Goal: Transaction & Acquisition: Book appointment/travel/reservation

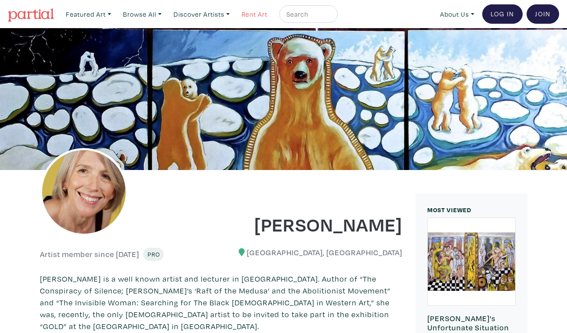
click at [243, 12] on link "Rent Art" at bounding box center [254, 14] width 34 height 18
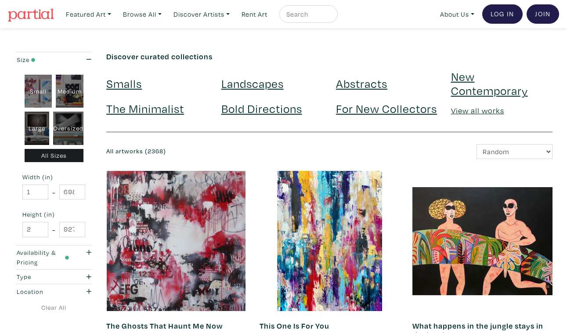
click at [71, 111] on div "Oversized" at bounding box center [68, 127] width 30 height 33
type input "48"
type input "400"
type input "48"
type input "121"
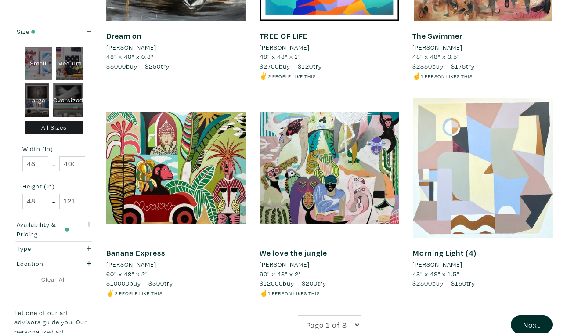
scroll to position [1583, 0]
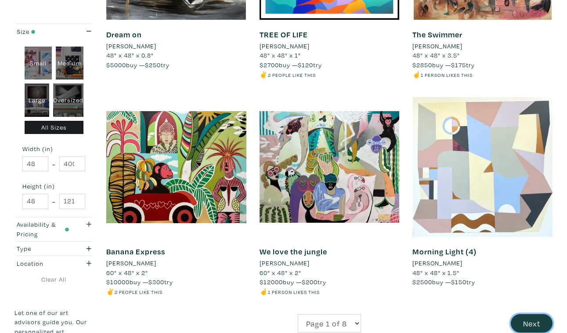
click at [528, 314] on button "Next" at bounding box center [531, 323] width 42 height 19
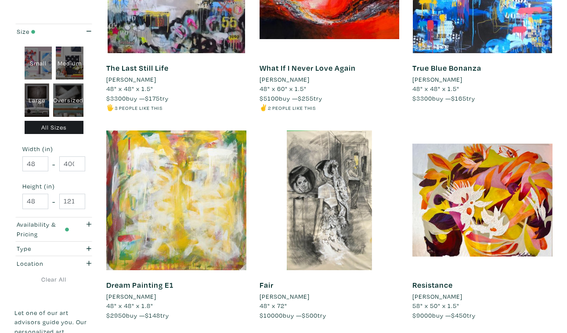
scroll to position [1581, 0]
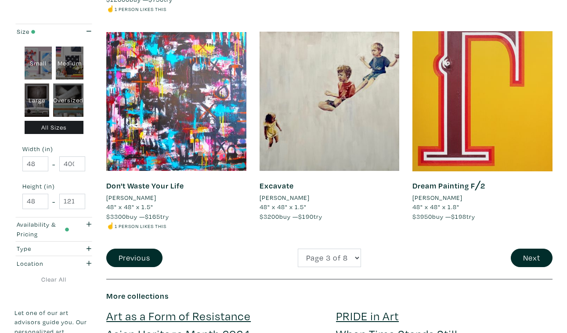
scroll to position [1658, 0]
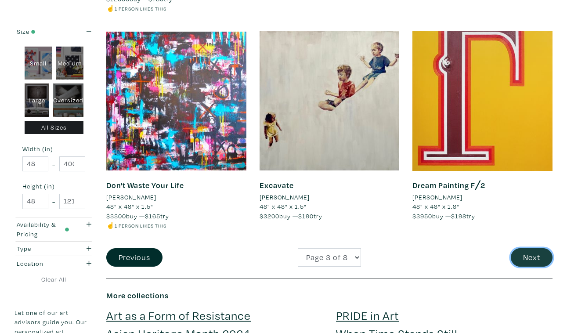
click at [532, 248] on button "Next" at bounding box center [531, 257] width 42 height 19
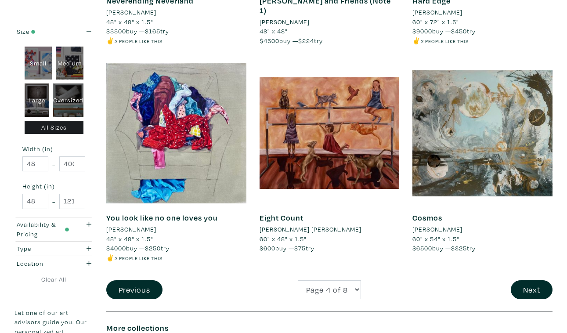
scroll to position [1637, 0]
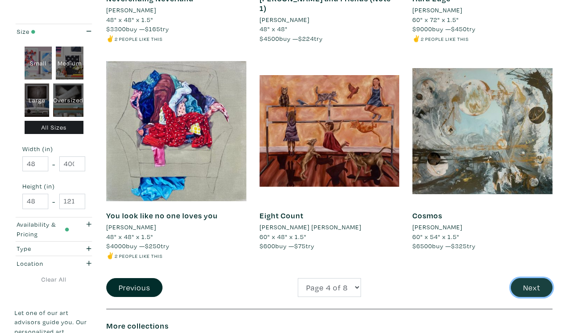
click at [531, 278] on button "Next" at bounding box center [531, 287] width 42 height 19
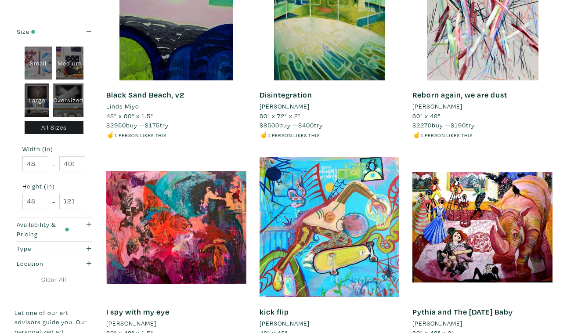
scroll to position [1561, 0]
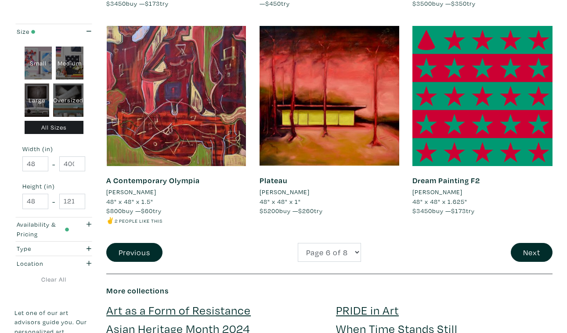
scroll to position [1673, 0]
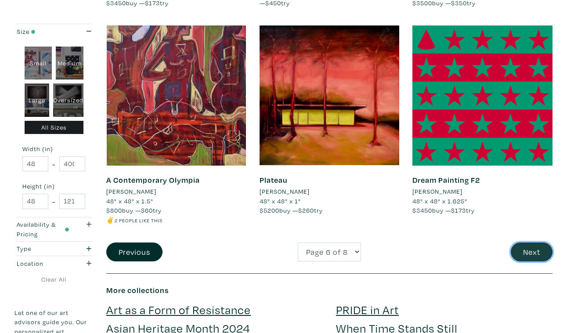
click at [531, 242] on button "Next" at bounding box center [531, 251] width 42 height 19
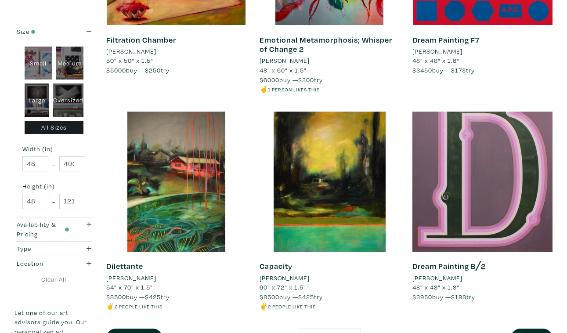
scroll to position [1579, 0]
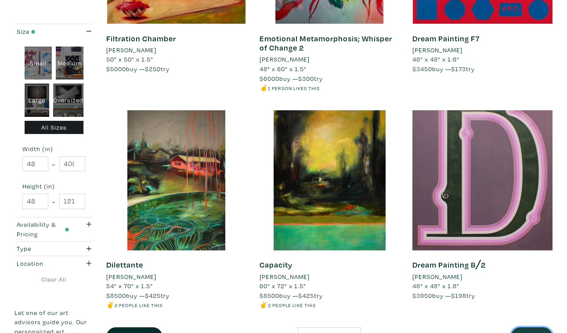
click at [534, 327] on button "Next" at bounding box center [531, 336] width 42 height 19
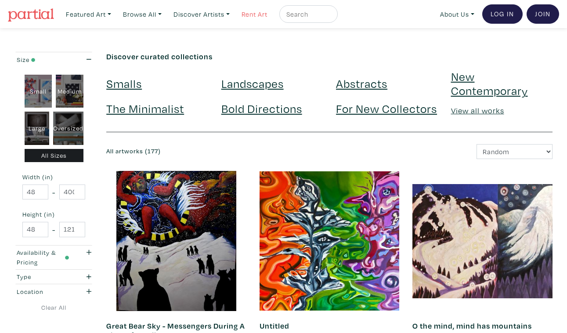
click at [241, 14] on link "Rent Art" at bounding box center [254, 14] width 34 height 18
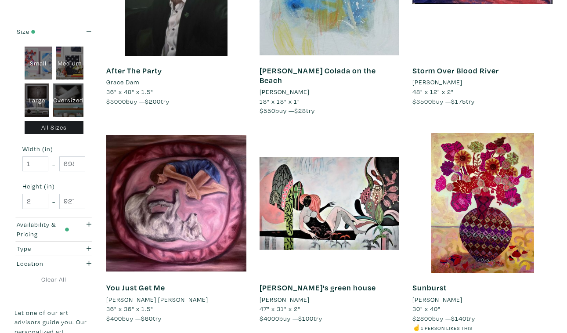
scroll to position [1556, 0]
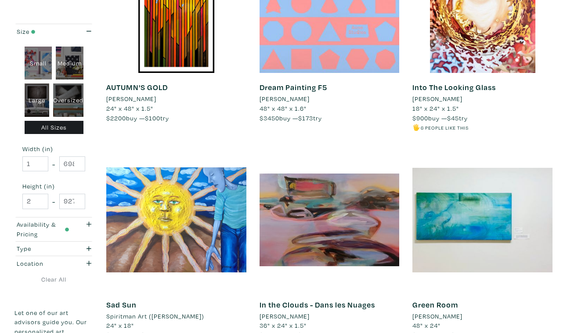
scroll to position [1542, 0]
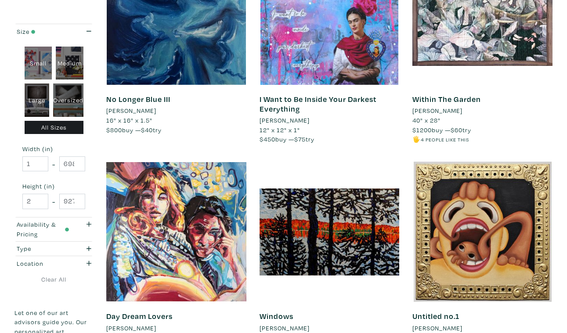
scroll to position [1529, 0]
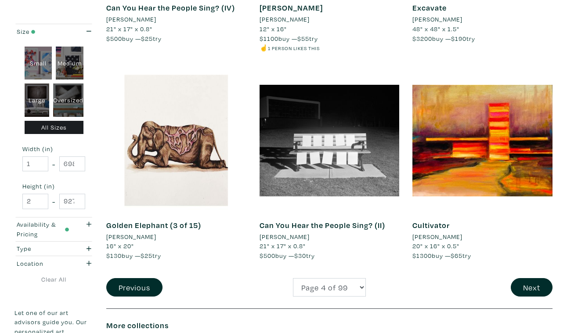
scroll to position [1619, 0]
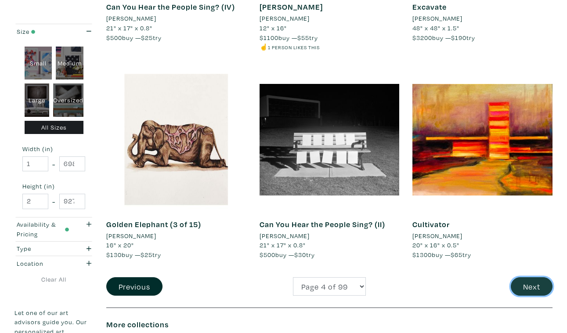
click at [534, 277] on button "Next" at bounding box center [531, 286] width 42 height 19
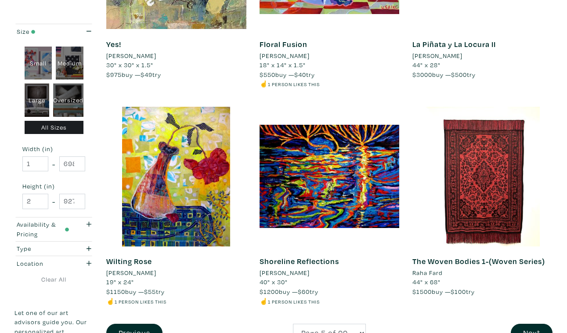
scroll to position [1555, 0]
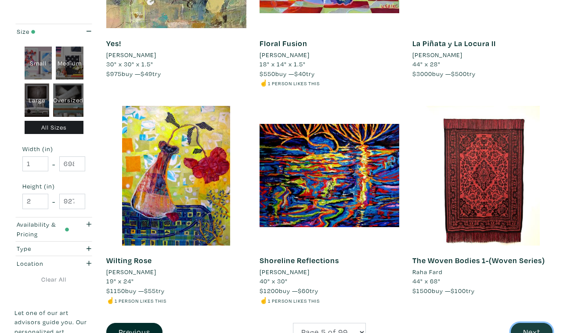
click at [529, 323] on button "Next" at bounding box center [531, 332] width 42 height 19
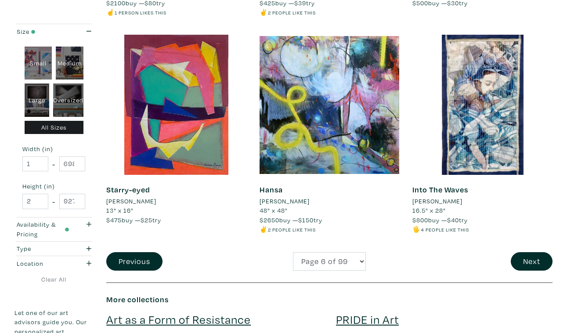
scroll to position [1655, 0]
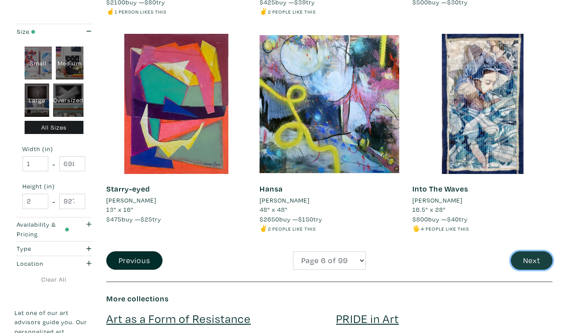
click at [530, 251] on button "Next" at bounding box center [531, 260] width 42 height 19
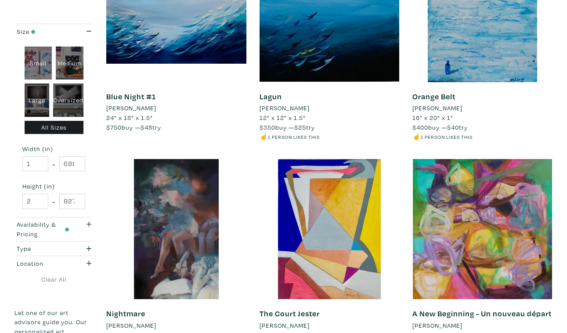
scroll to position [1536, 0]
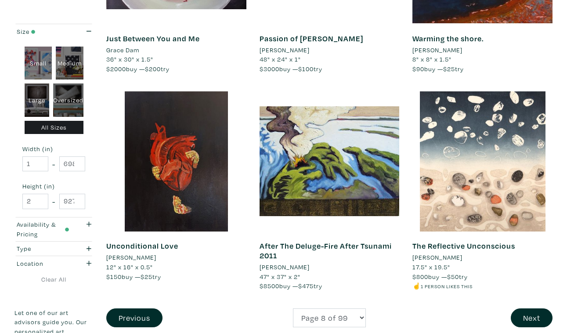
scroll to position [1581, 0]
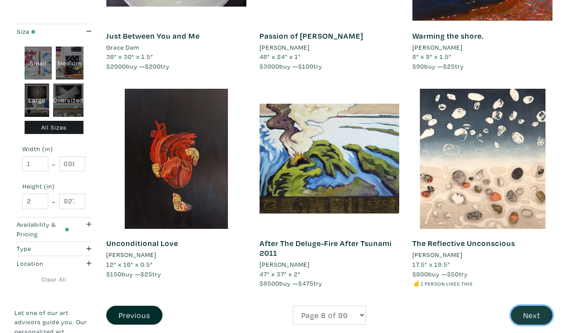
click at [529, 305] on button "Next" at bounding box center [531, 314] width 42 height 19
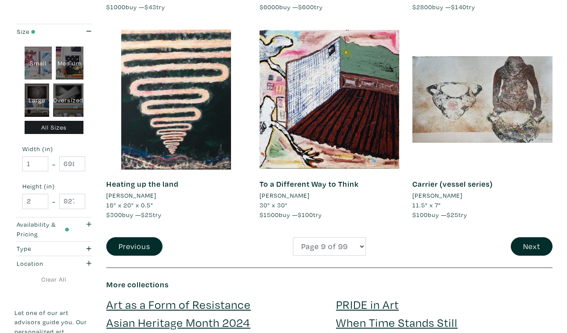
scroll to position [1641, 0]
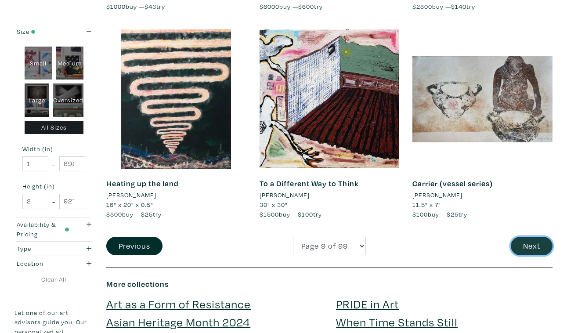
click at [528, 237] on button "Next" at bounding box center [531, 246] width 42 height 19
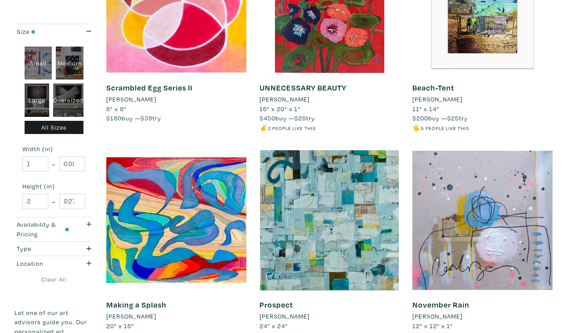
scroll to position [1550, 0]
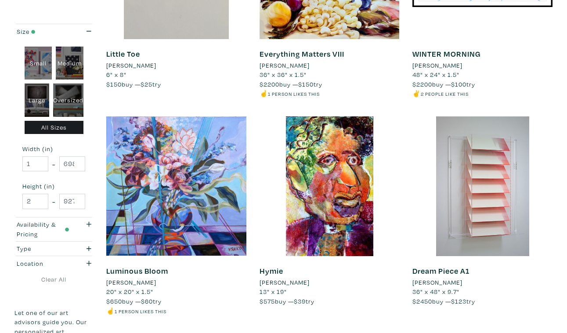
scroll to position [1547, 0]
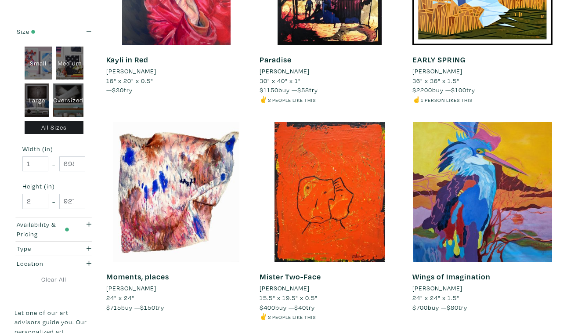
scroll to position [1548, 0]
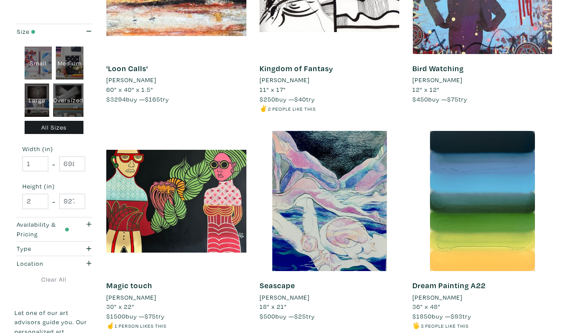
scroll to position [1559, 0]
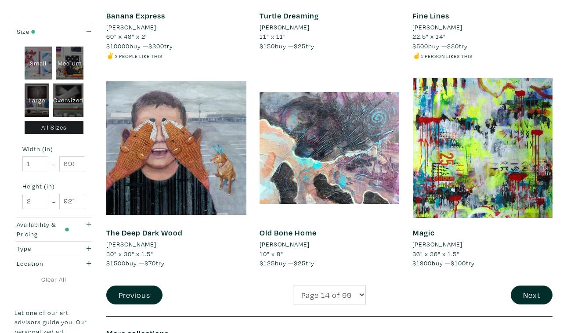
scroll to position [1603, 0]
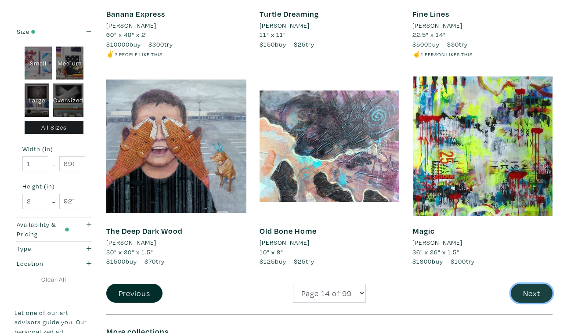
click at [531, 284] on button "Next" at bounding box center [531, 293] width 42 height 19
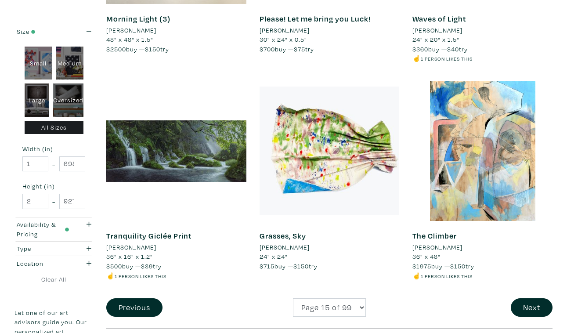
scroll to position [1633, 0]
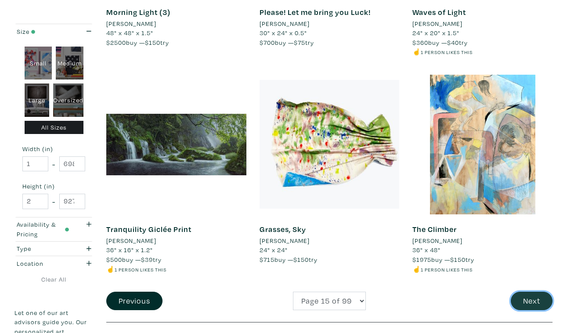
click at [531, 291] on button "Next" at bounding box center [531, 300] width 42 height 19
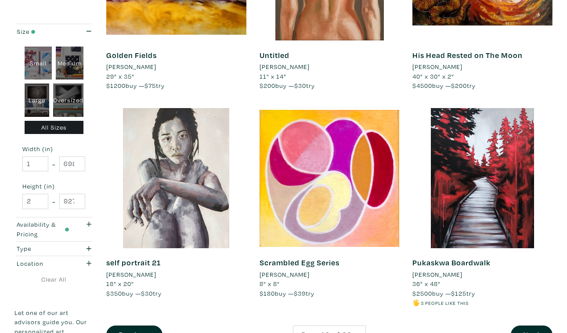
scroll to position [1587, 0]
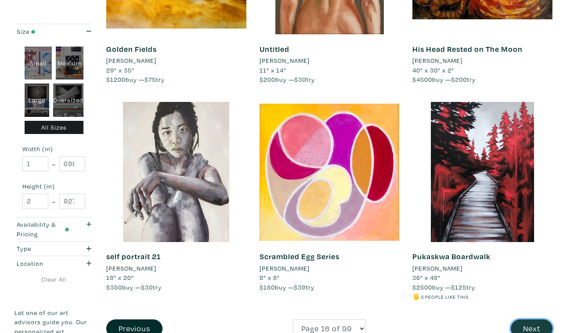
click at [529, 319] on button "Next" at bounding box center [531, 328] width 42 height 19
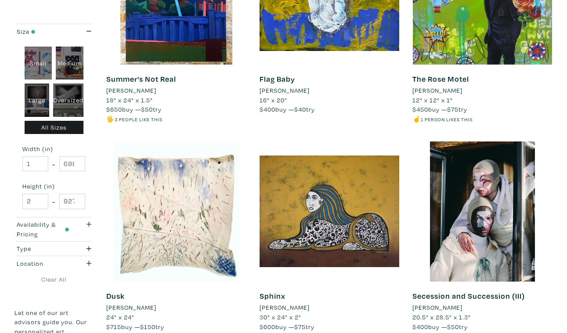
scroll to position [1530, 0]
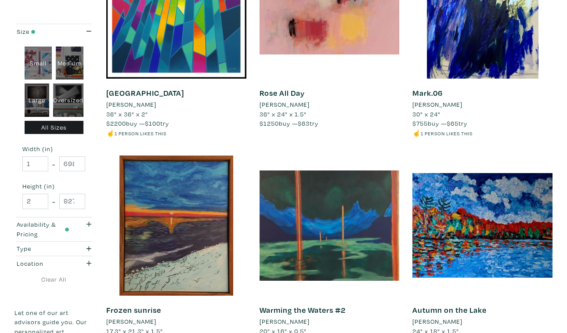
scroll to position [1517, 0]
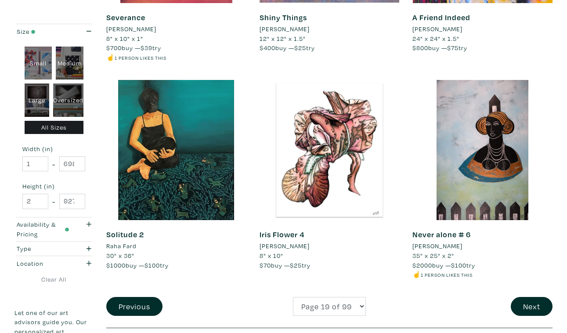
scroll to position [1593, 0]
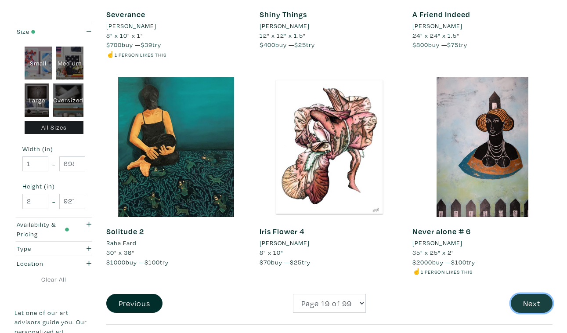
click at [530, 294] on button "Next" at bounding box center [531, 303] width 42 height 19
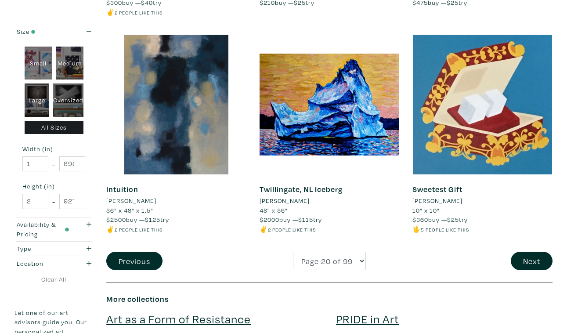
scroll to position [1647, 0]
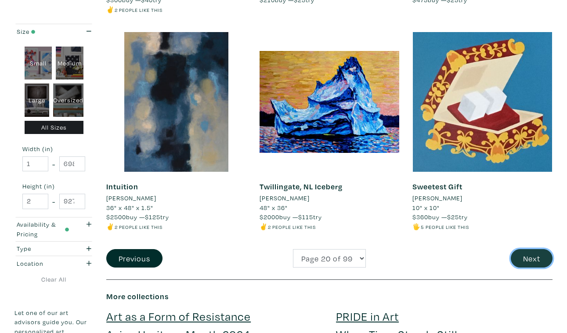
click at [530, 249] on button "Next" at bounding box center [531, 258] width 42 height 19
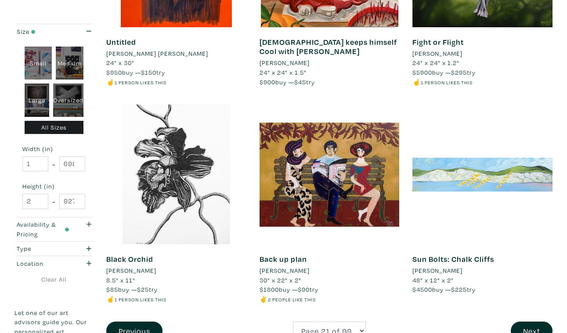
scroll to position [1578, 0]
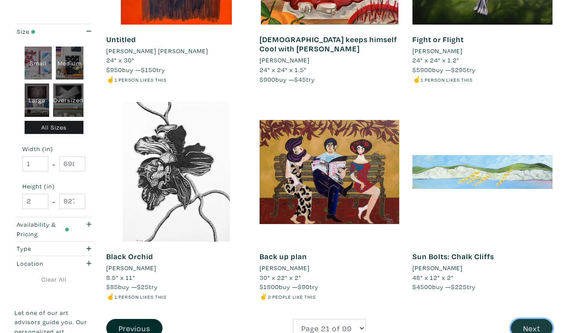
click at [527, 319] on button "Next" at bounding box center [531, 328] width 42 height 19
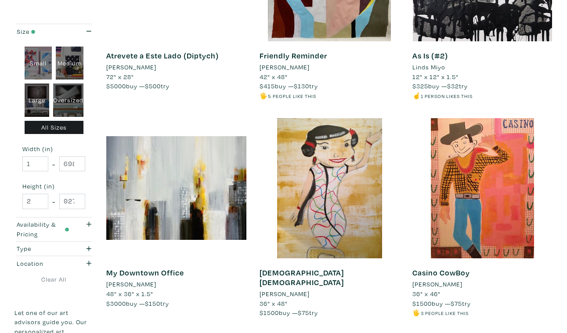
scroll to position [1554, 0]
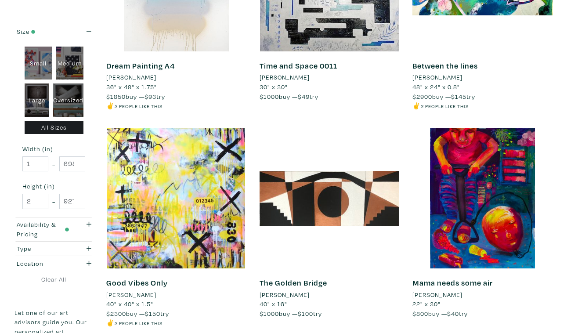
scroll to position [1568, 0]
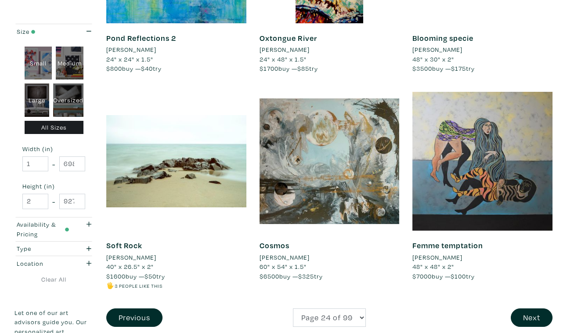
scroll to position [1601, 0]
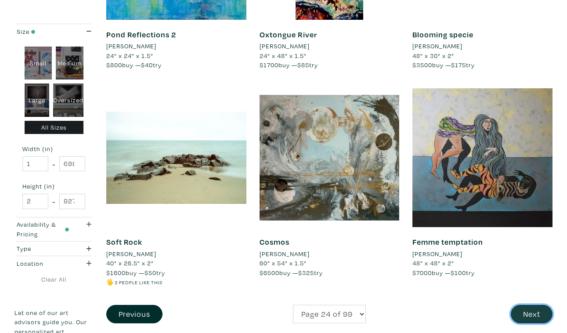
click at [535, 305] on button "Next" at bounding box center [531, 314] width 42 height 19
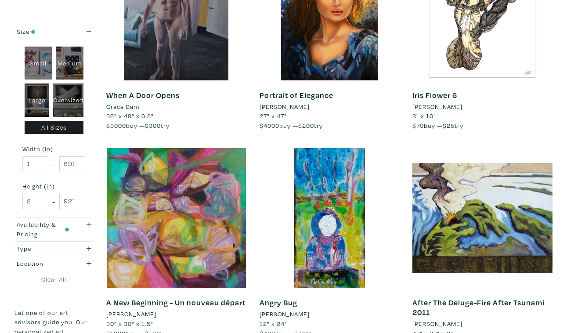
scroll to position [1525, 0]
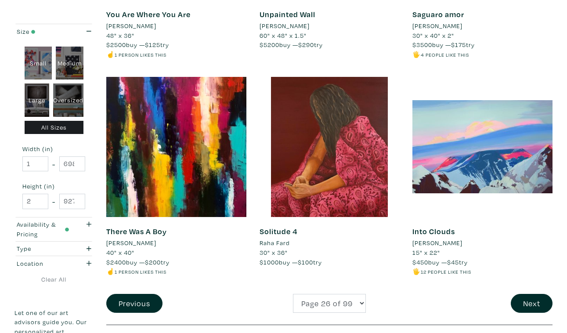
scroll to position [1595, 0]
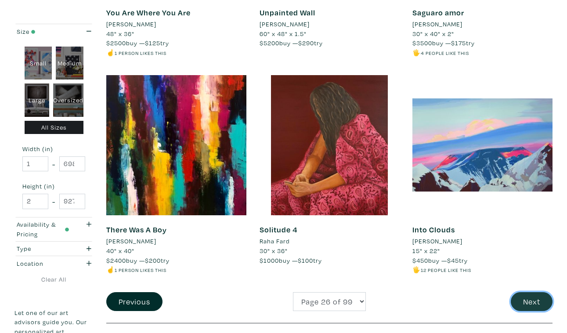
click at [530, 292] on button "Next" at bounding box center [531, 301] width 42 height 19
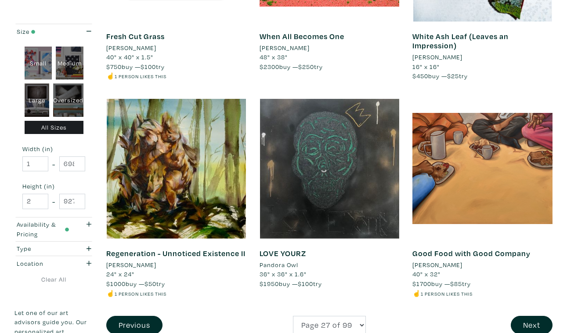
scroll to position [1613, 0]
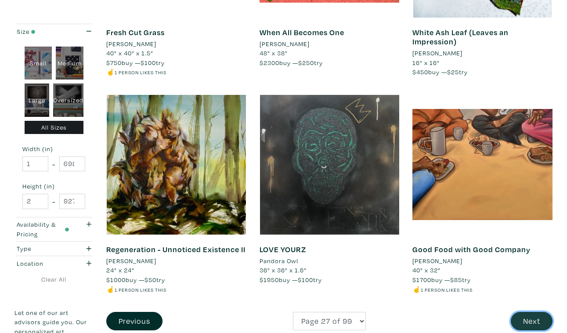
click at [535, 312] on button "Next" at bounding box center [531, 321] width 42 height 19
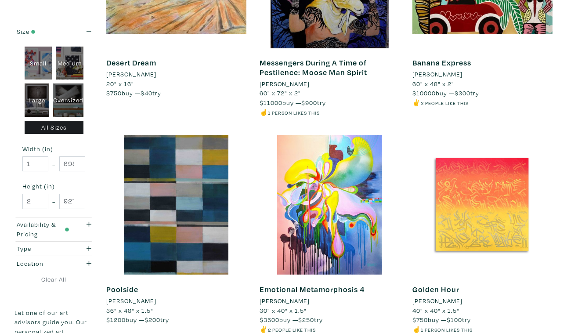
scroll to position [1595, 0]
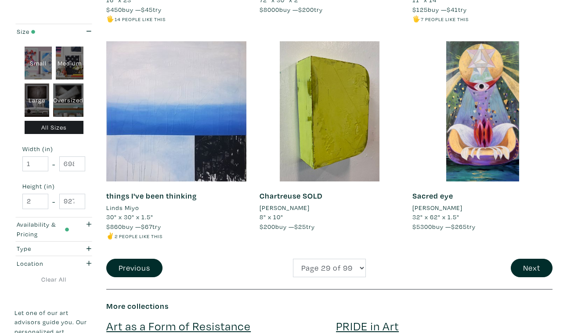
scroll to position [1650, 0]
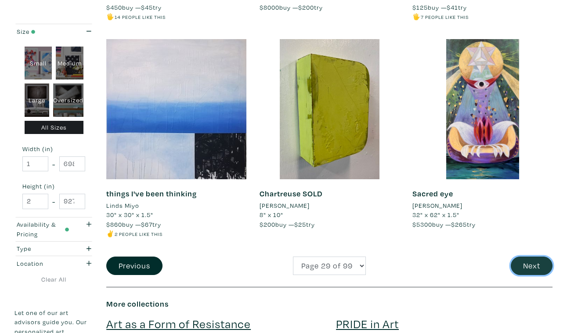
click at [534, 256] on button "Next" at bounding box center [531, 265] width 42 height 19
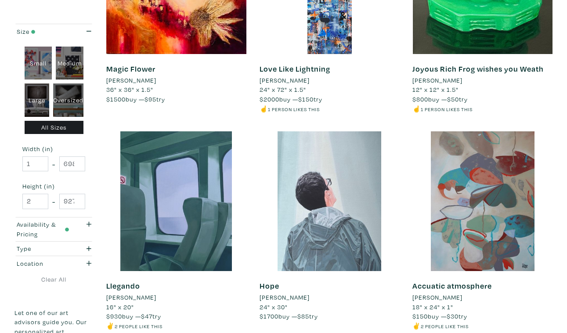
scroll to position [1550, 0]
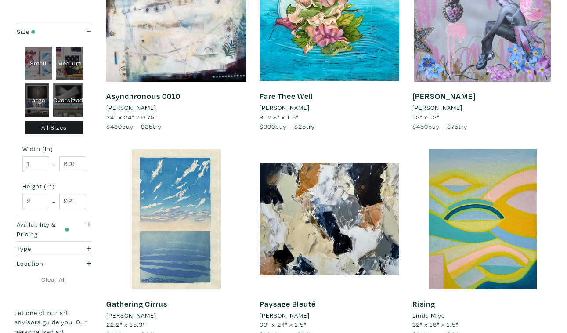
scroll to position [1512, 0]
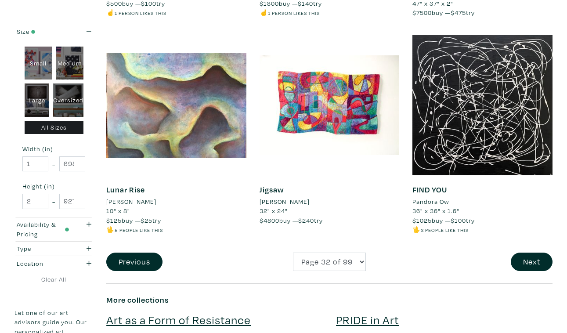
scroll to position [1654, 0]
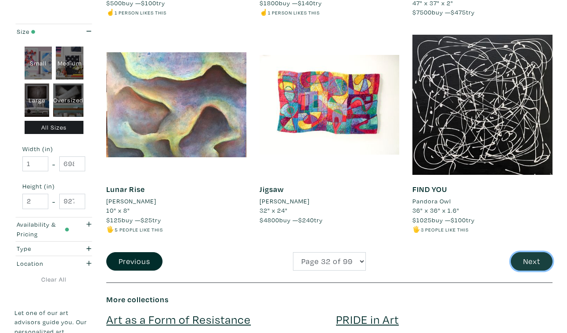
click at [535, 252] on button "Next" at bounding box center [531, 261] width 42 height 19
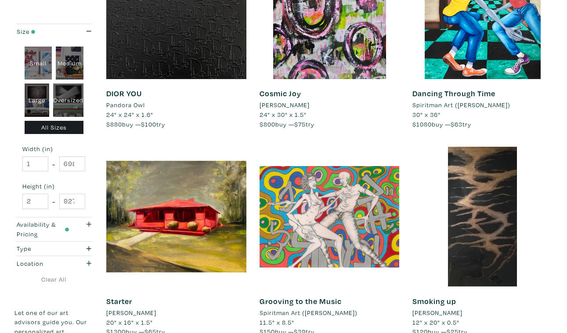
scroll to position [1537, 0]
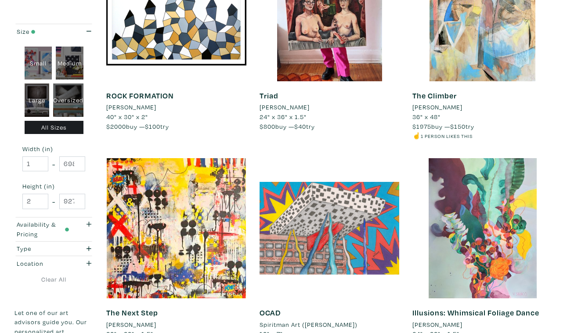
scroll to position [1533, 0]
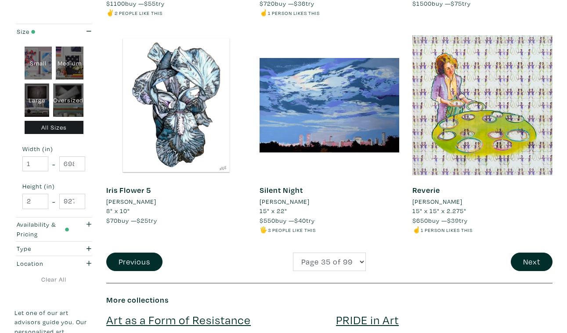
scroll to position [1655, 0]
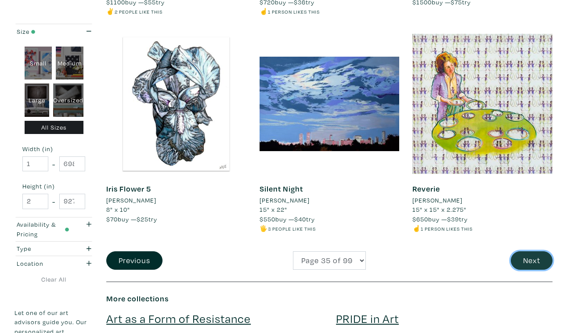
click at [533, 251] on button "Next" at bounding box center [531, 260] width 42 height 19
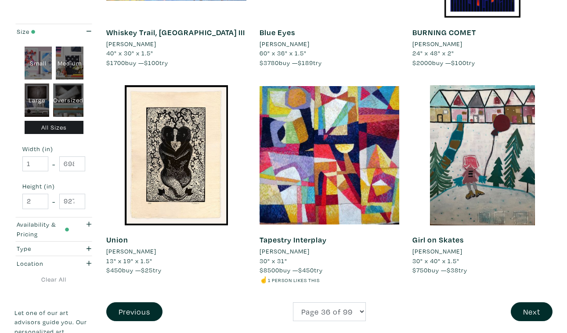
scroll to position [1621, 0]
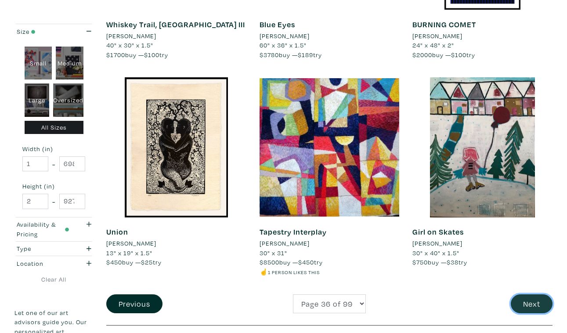
click at [533, 294] on button "Next" at bounding box center [531, 303] width 42 height 19
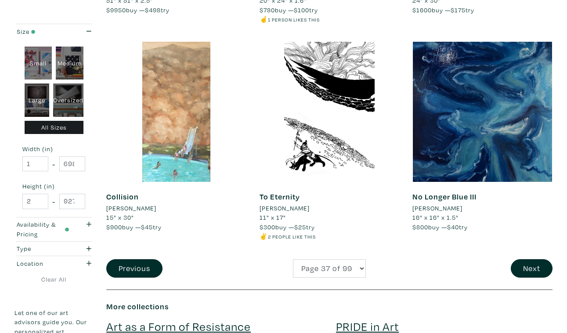
scroll to position [1649, 0]
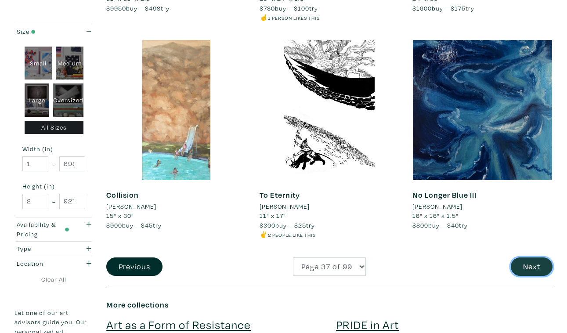
click at [532, 257] on button "Next" at bounding box center [531, 266] width 42 height 19
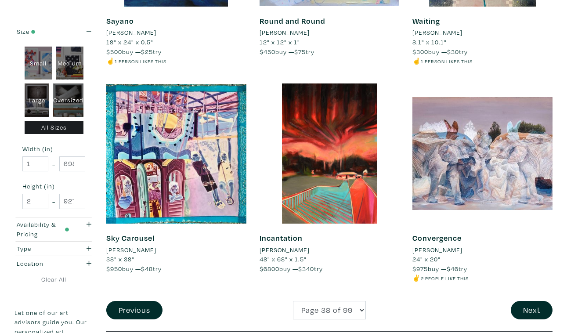
scroll to position [1608, 0]
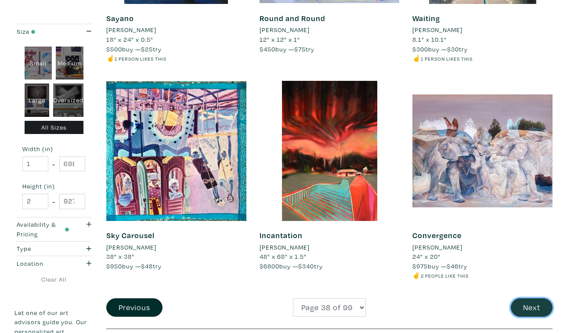
click at [533, 298] on button "Next" at bounding box center [531, 307] width 42 height 19
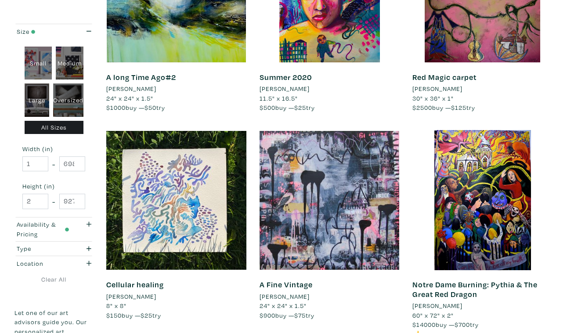
scroll to position [1562, 0]
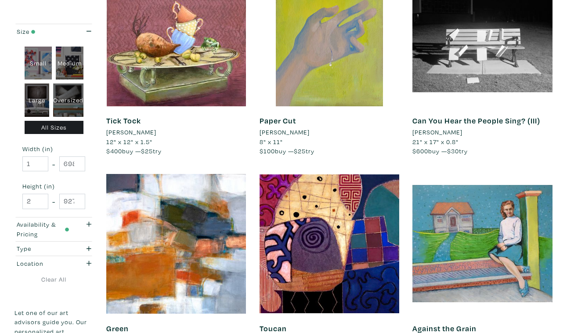
scroll to position [1487, 0]
